Goal: Information Seeking & Learning: Check status

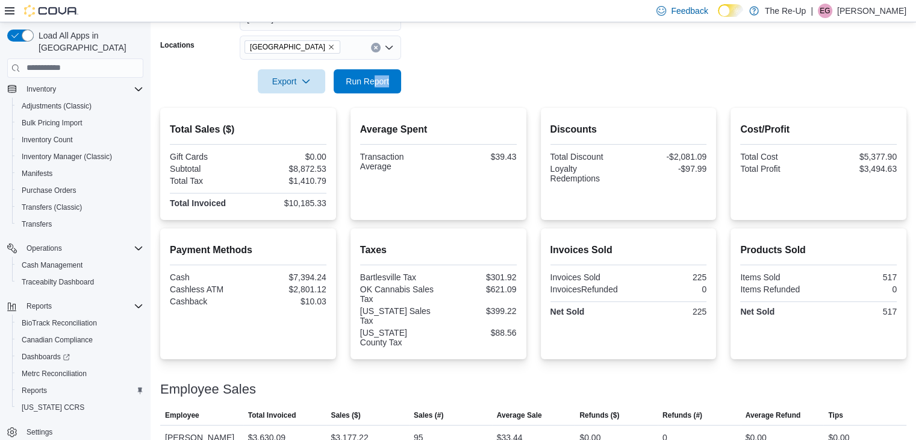
scroll to position [296, 0]
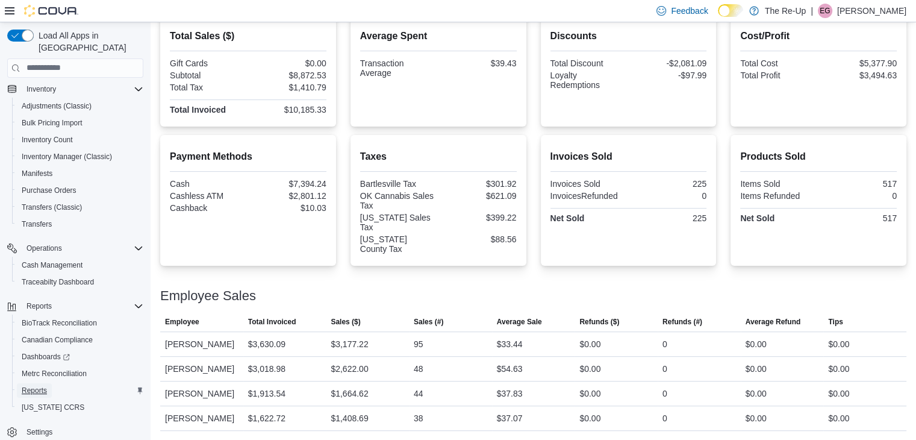
click at [38, 385] on span "Reports" at bounding box center [34, 390] width 25 height 10
click at [36, 385] on span "Reports" at bounding box center [34, 390] width 25 height 10
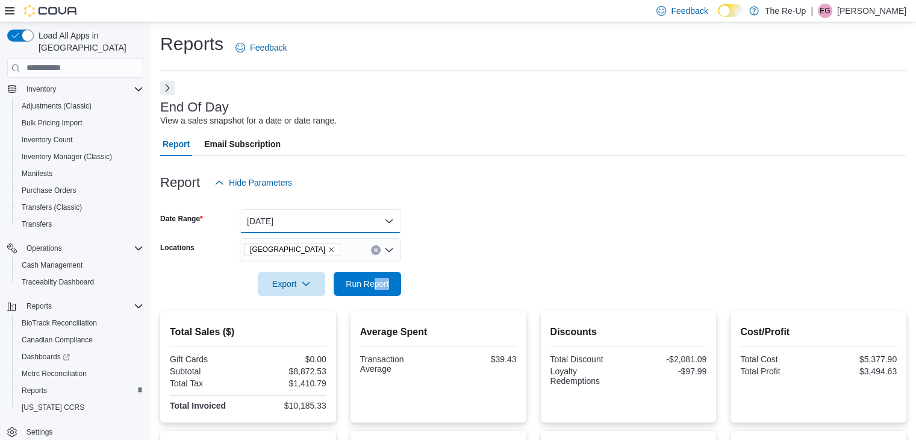
click at [316, 220] on button "[DATE]" at bounding box center [320, 221] width 161 height 24
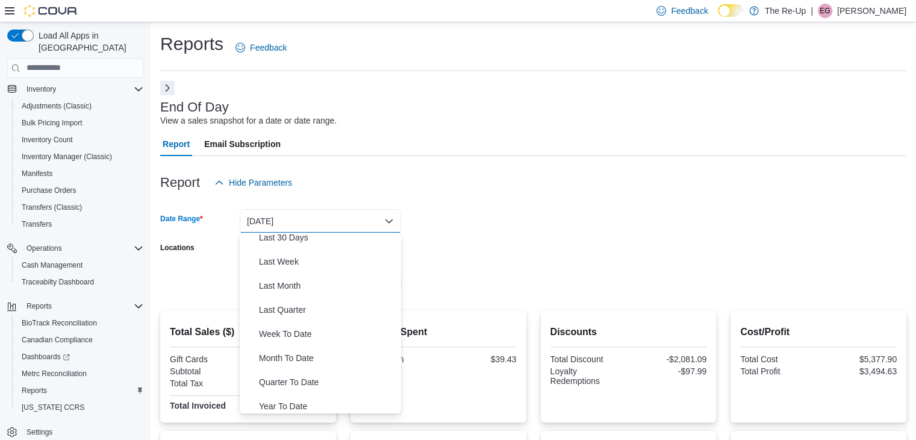
scroll to position [181, 0]
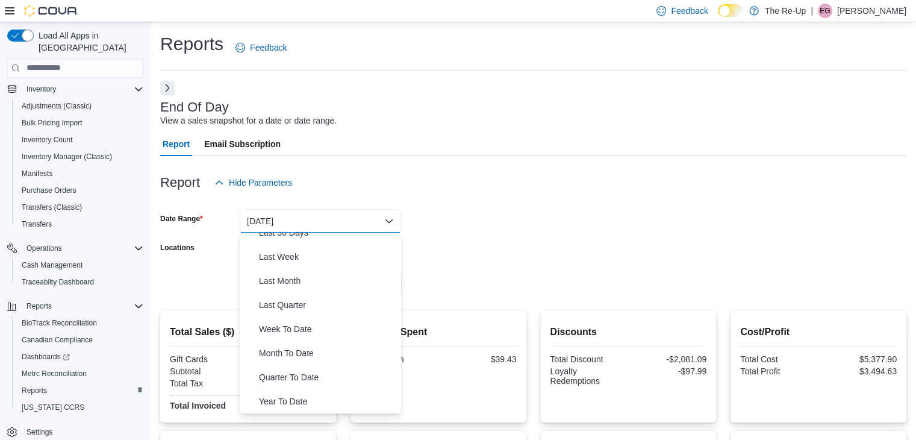
click at [505, 235] on form "Date Range Today Locations Bartlesville Export Run Report" at bounding box center [533, 245] width 746 height 101
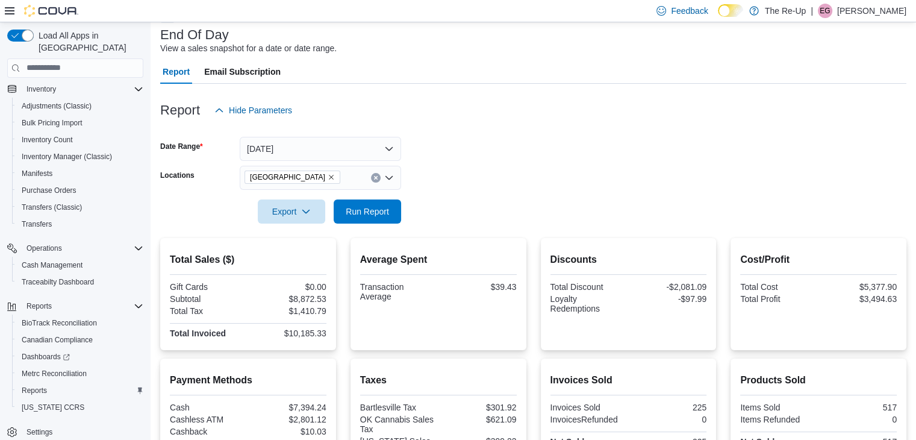
scroll to position [0, 0]
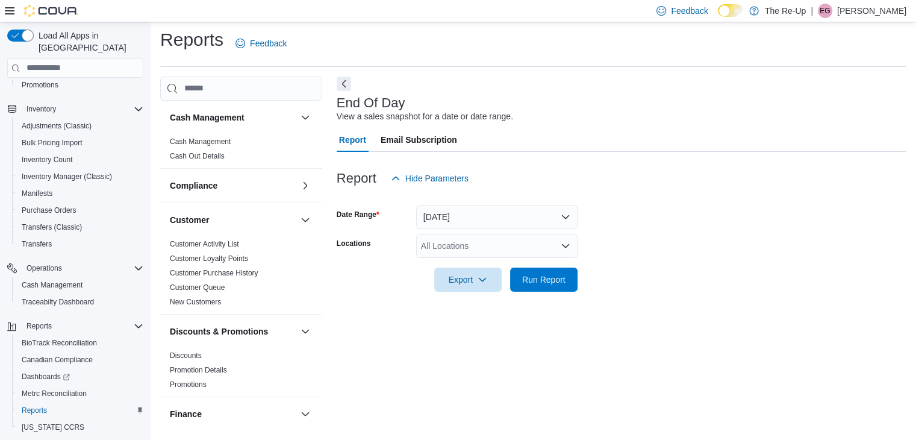
scroll to position [186, 0]
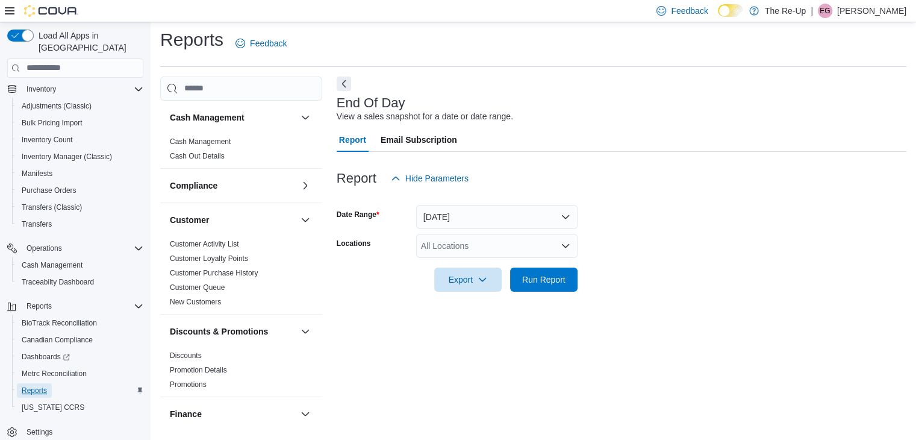
click at [36, 385] on span "Reports" at bounding box center [34, 390] width 25 height 10
click at [34, 352] on span "Dashboards" at bounding box center [46, 357] width 48 height 10
